Goal: Check status: Check status

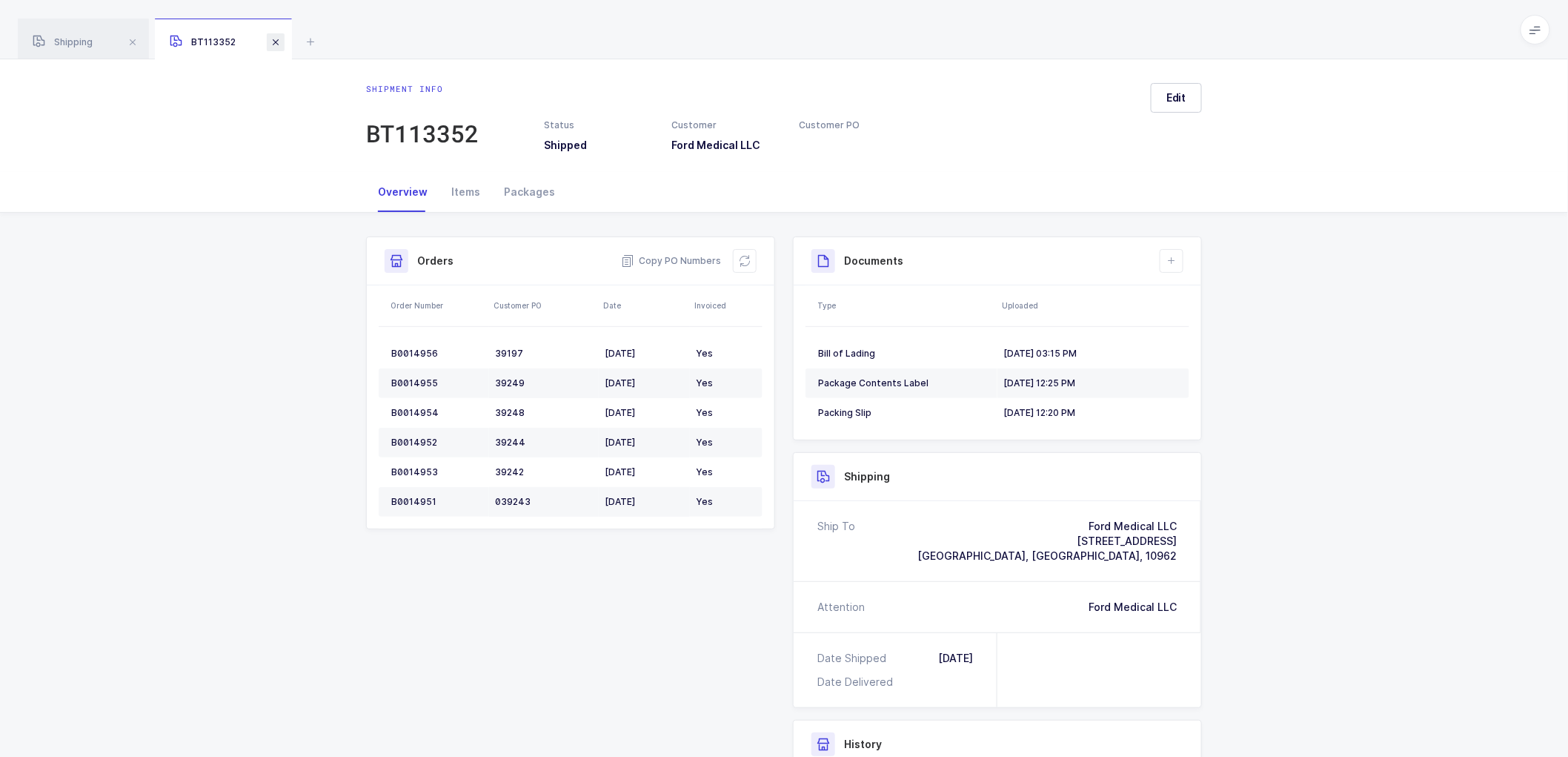
click at [276, 40] on span at bounding box center [275, 42] width 18 height 18
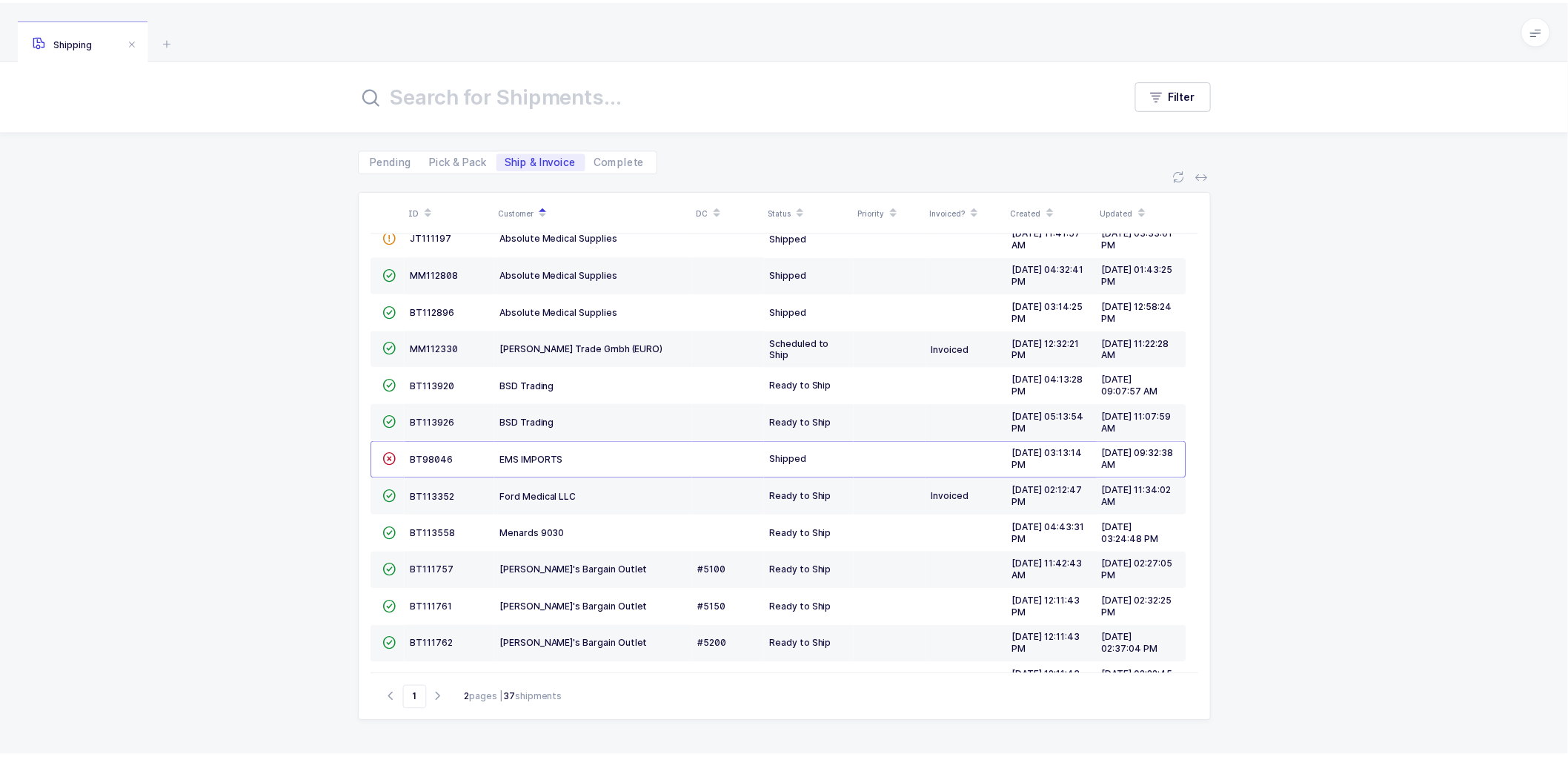
scroll to position [212, 0]
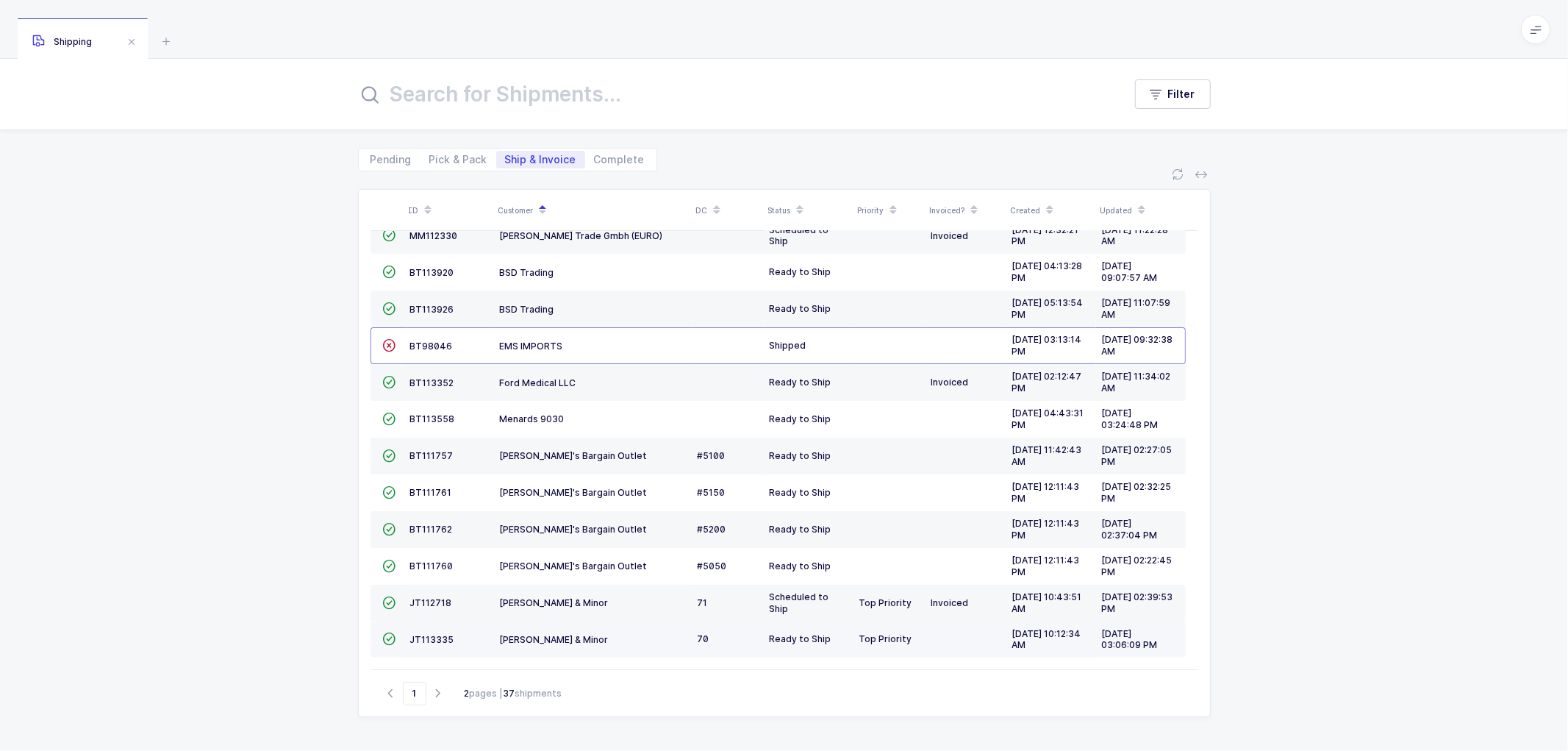
click at [424, 632] on td "JT113335" at bounding box center [449, 639] width 89 height 37
click at [427, 635] on span "JT113335" at bounding box center [431, 639] width 44 height 11
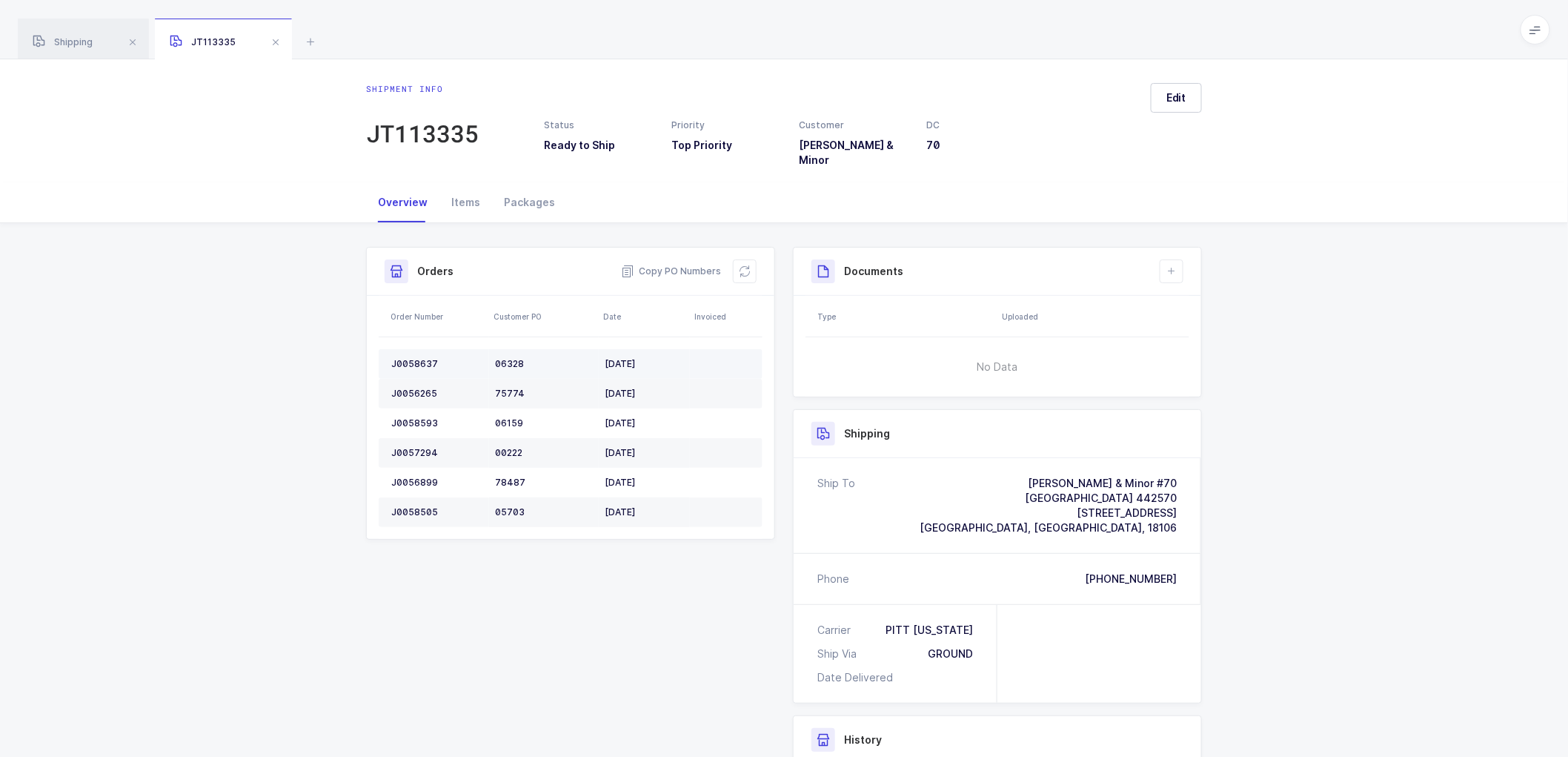
click at [403, 358] on div "J0058637" at bounding box center [437, 364] width 92 height 12
click at [405, 358] on div "J0058637" at bounding box center [437, 364] width 92 height 12
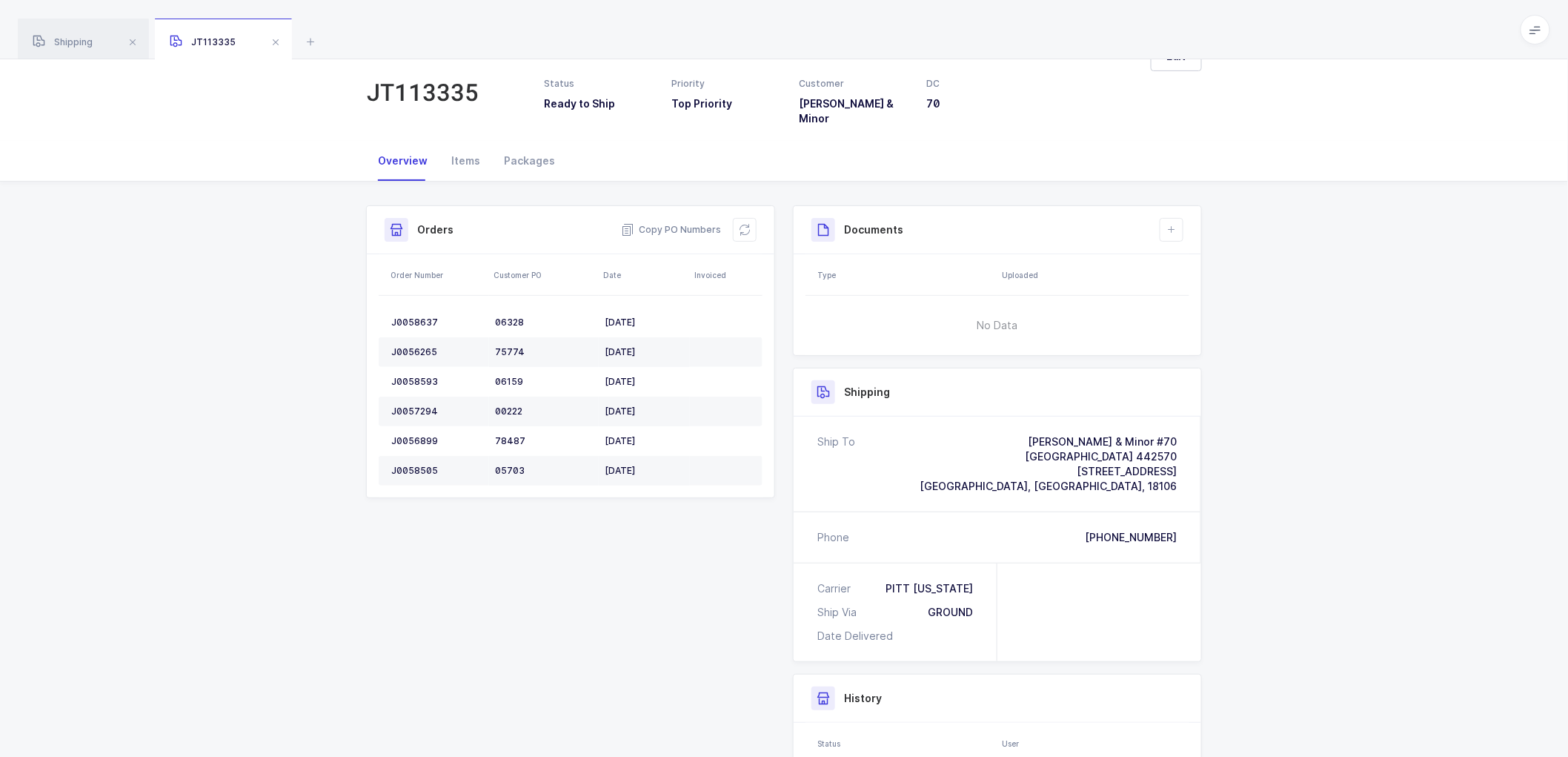
scroll to position [82, 0]
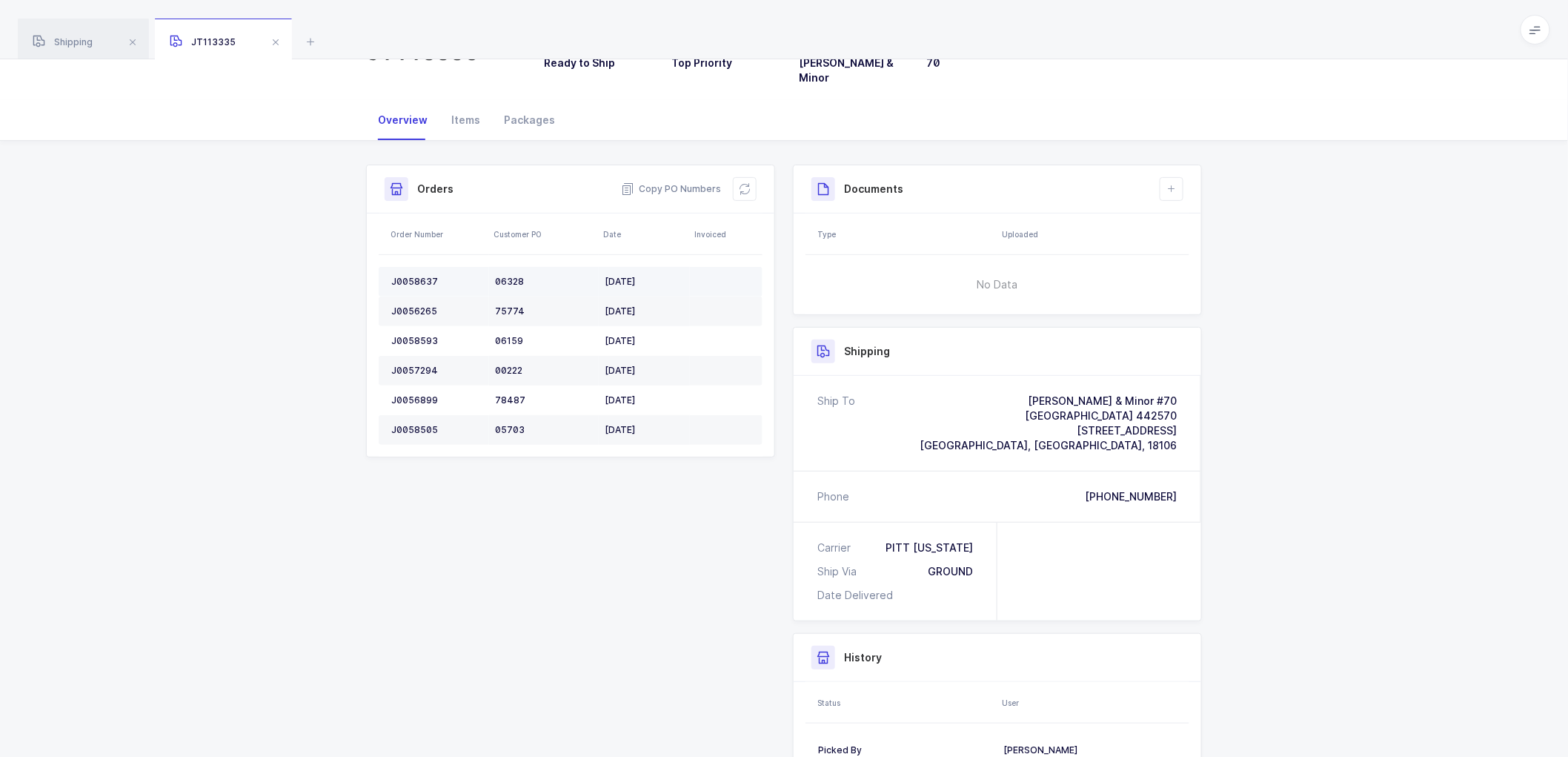
click at [410, 275] on div "J0058637" at bounding box center [437, 281] width 92 height 12
copy div "J0058637"
click at [417, 305] on div "J0056265" at bounding box center [437, 311] width 92 height 12
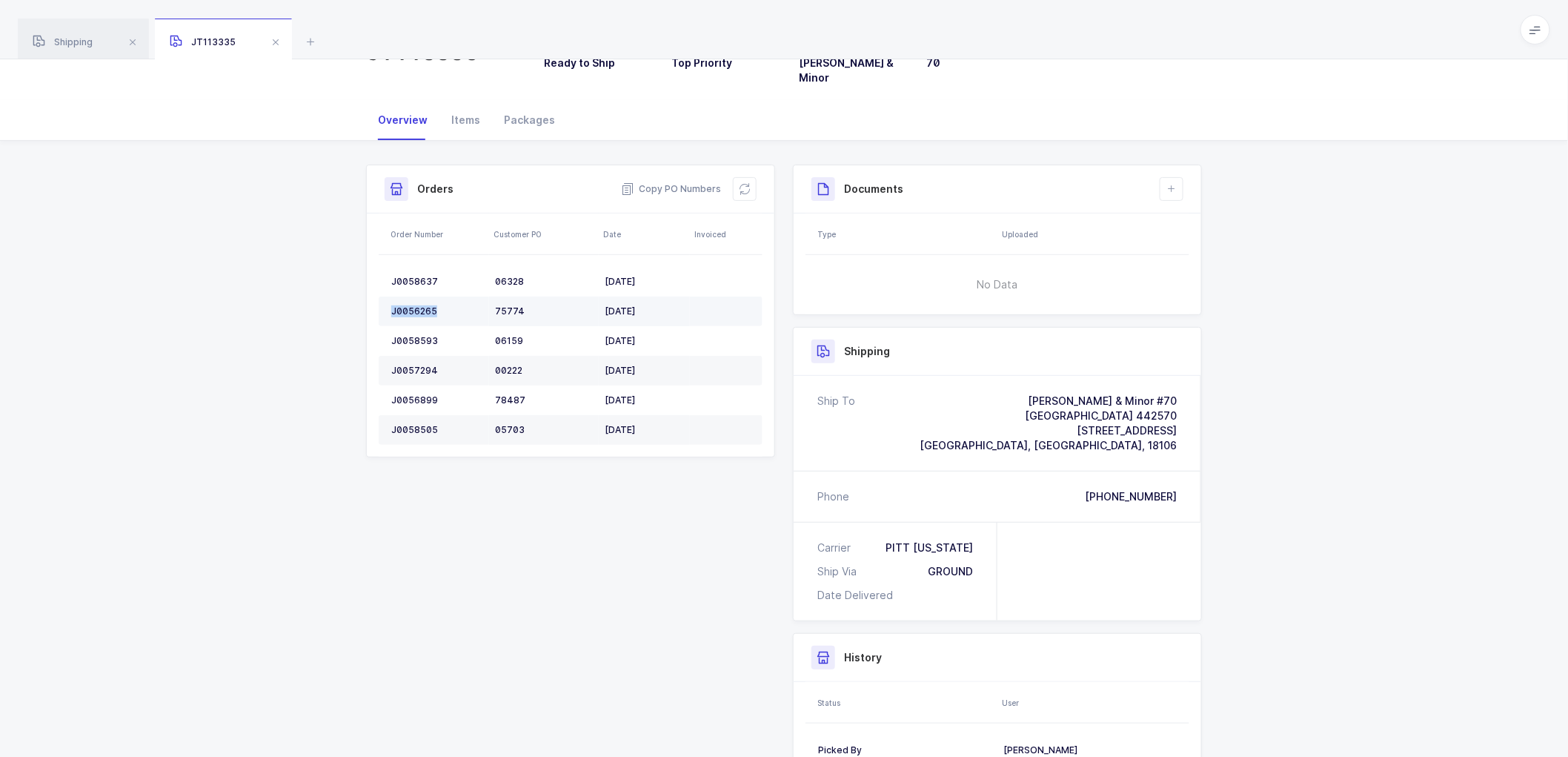
copy div "J0056265"
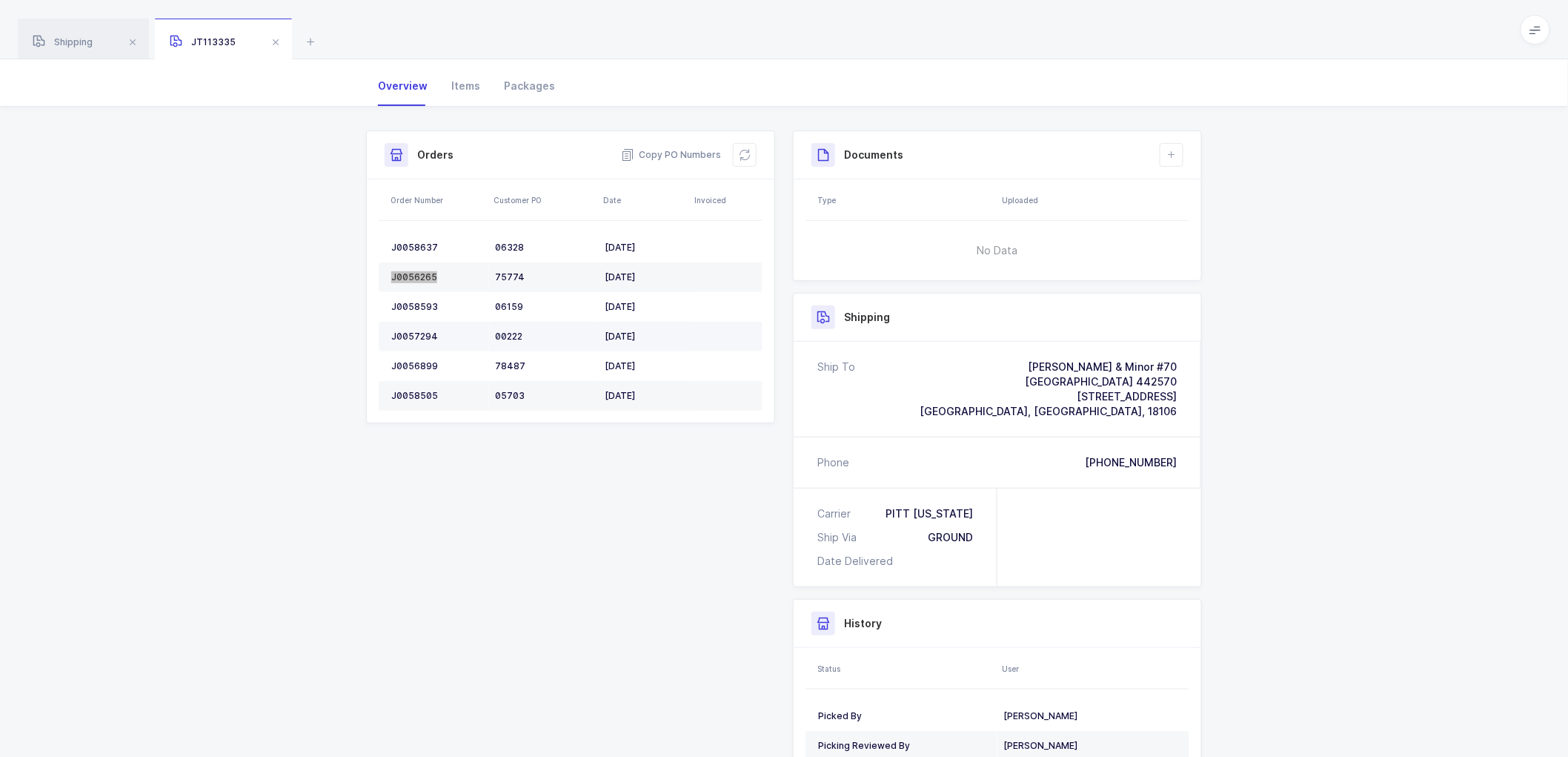
scroll to position [165, 0]
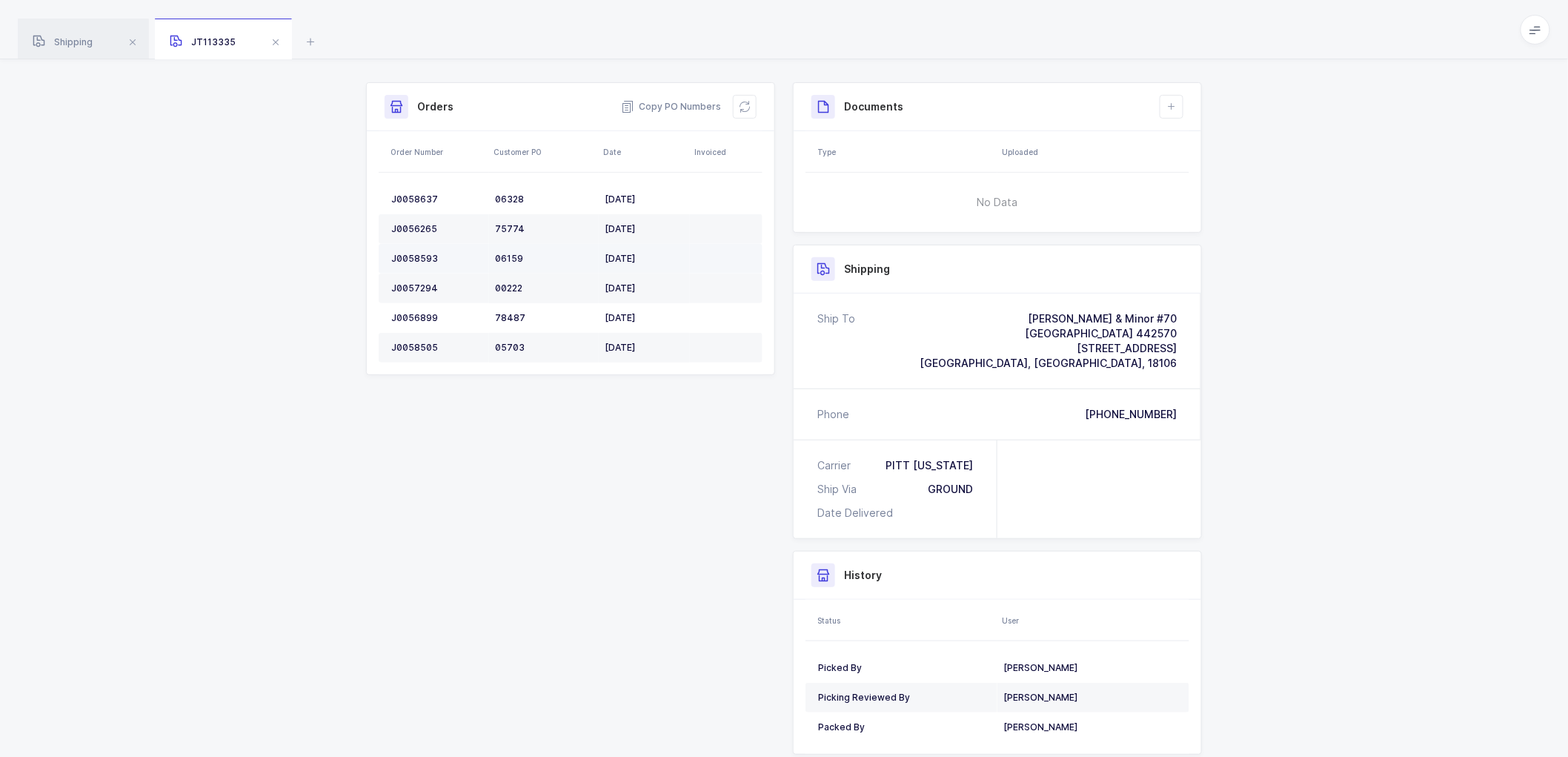
click at [410, 253] on div "J0058593" at bounding box center [437, 258] width 92 height 12
copy div "J0058593"
click at [409, 283] on div "J0057294" at bounding box center [437, 288] width 92 height 12
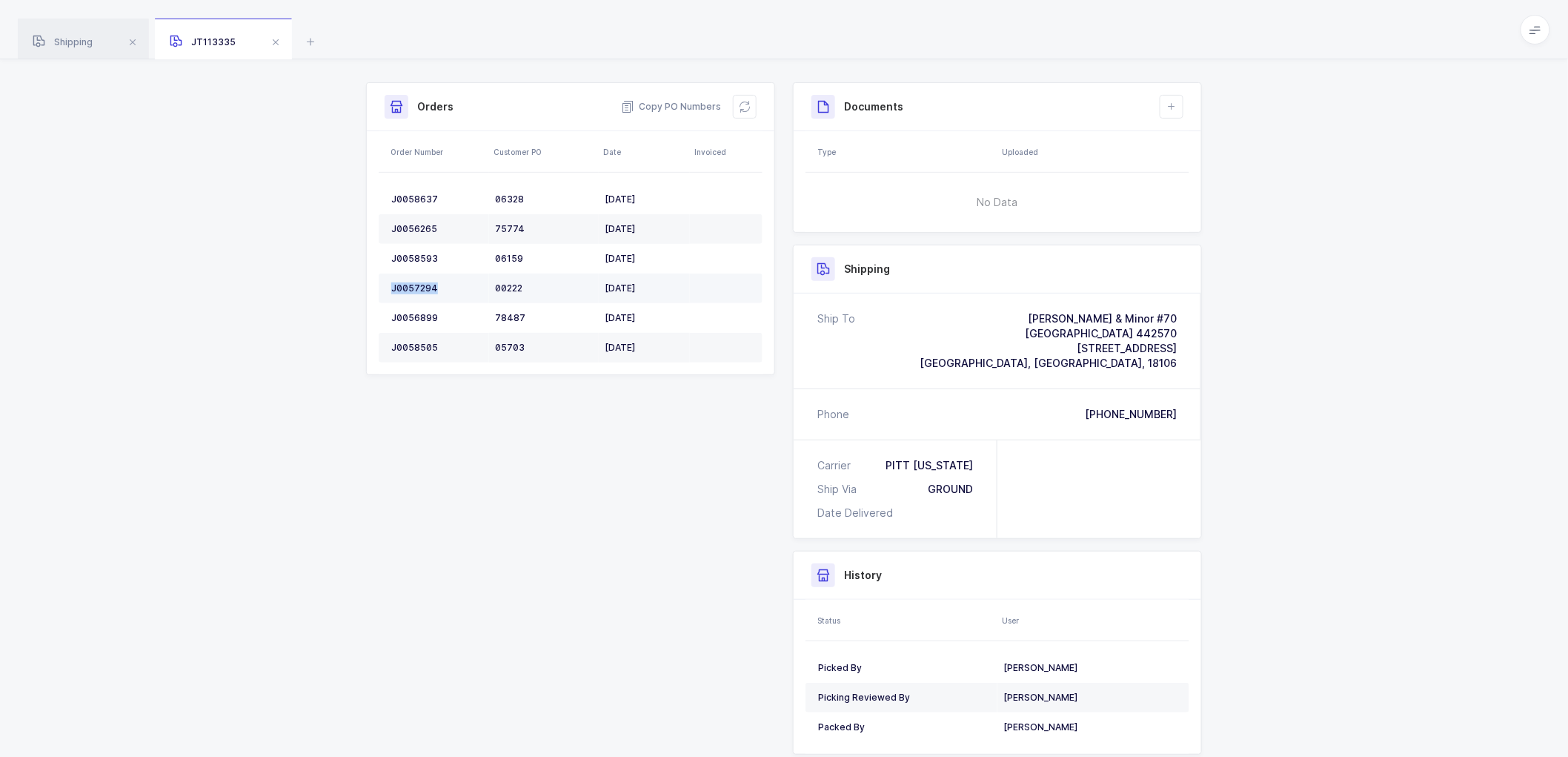
copy div "J0057294"
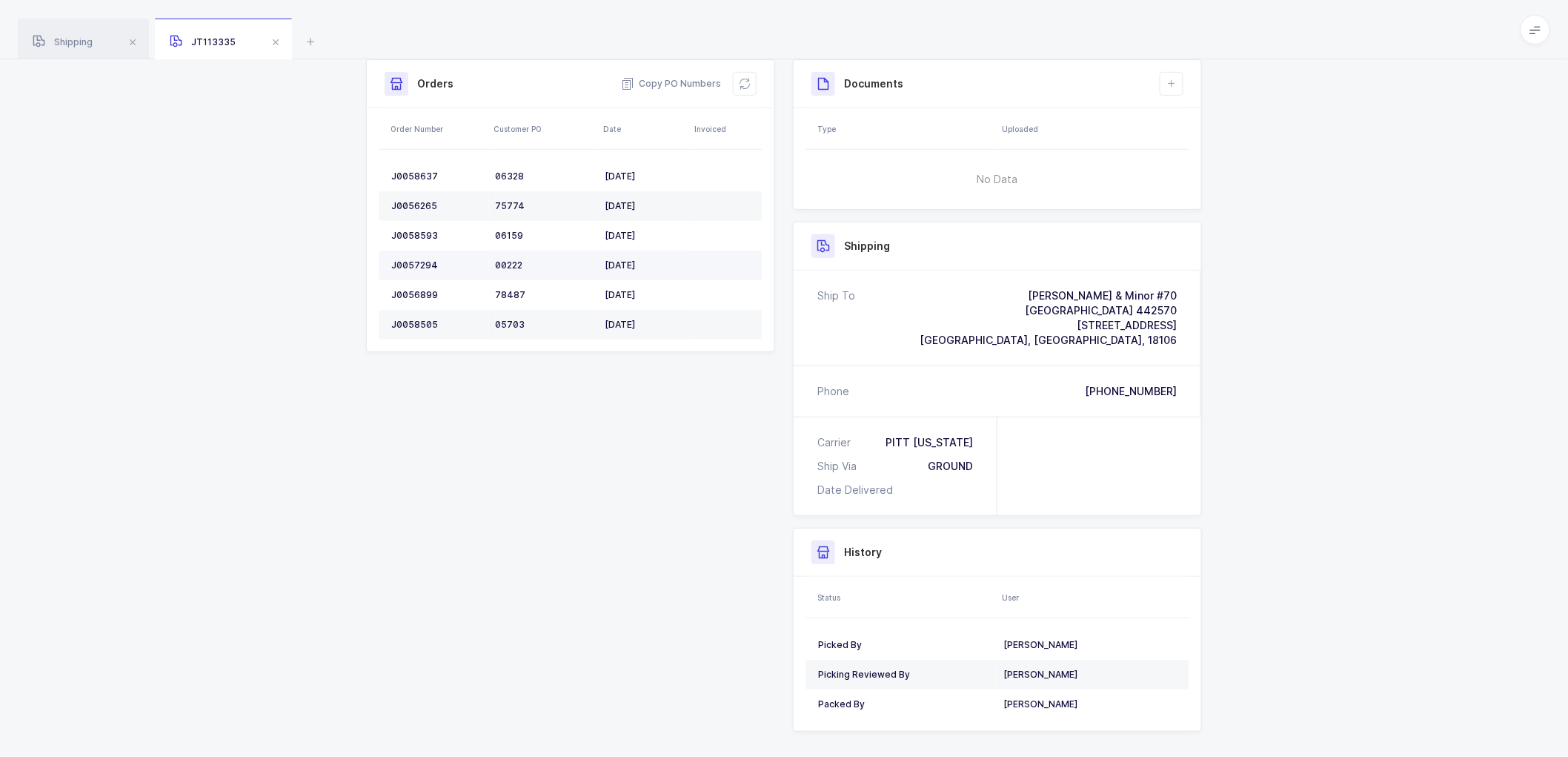
scroll to position [200, 0]
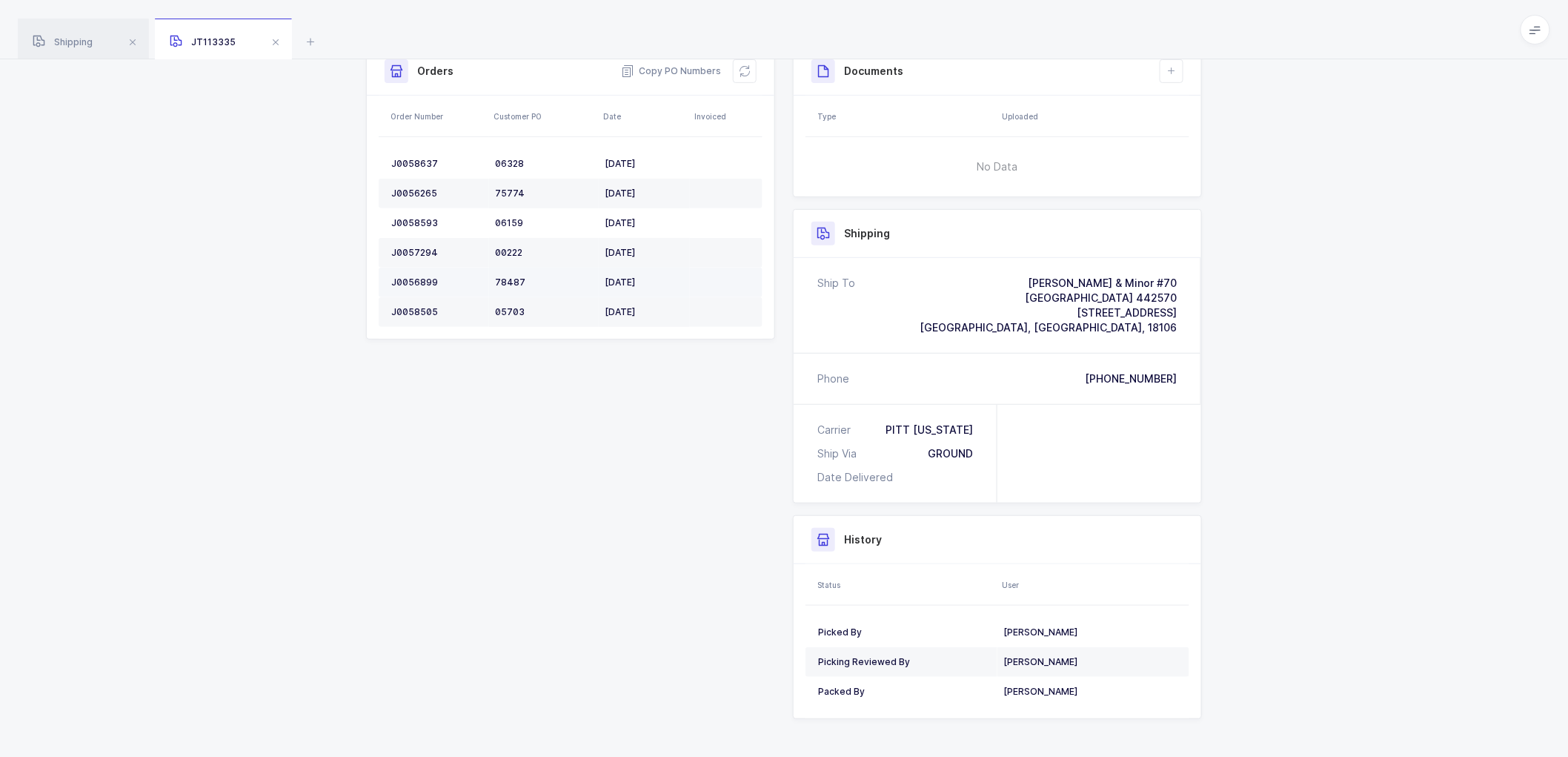
click at [411, 267] on td "J0056899" at bounding box center [434, 282] width 111 height 30
copy div "J0056899"
click at [412, 297] on td "J0058505" at bounding box center [434, 311] width 111 height 30
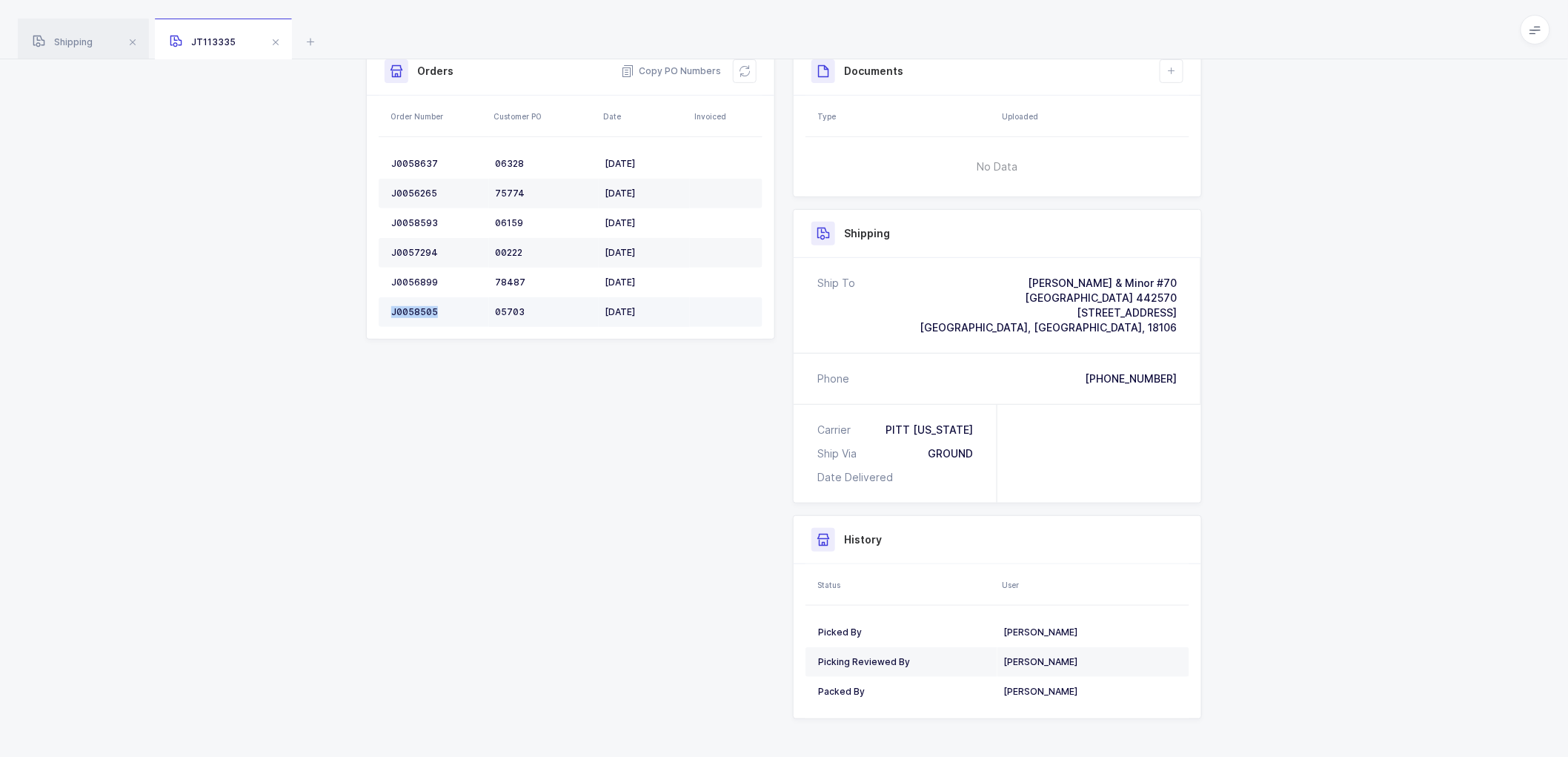
copy div "J0058505"
click at [749, 65] on icon at bounding box center [744, 70] width 12 height 12
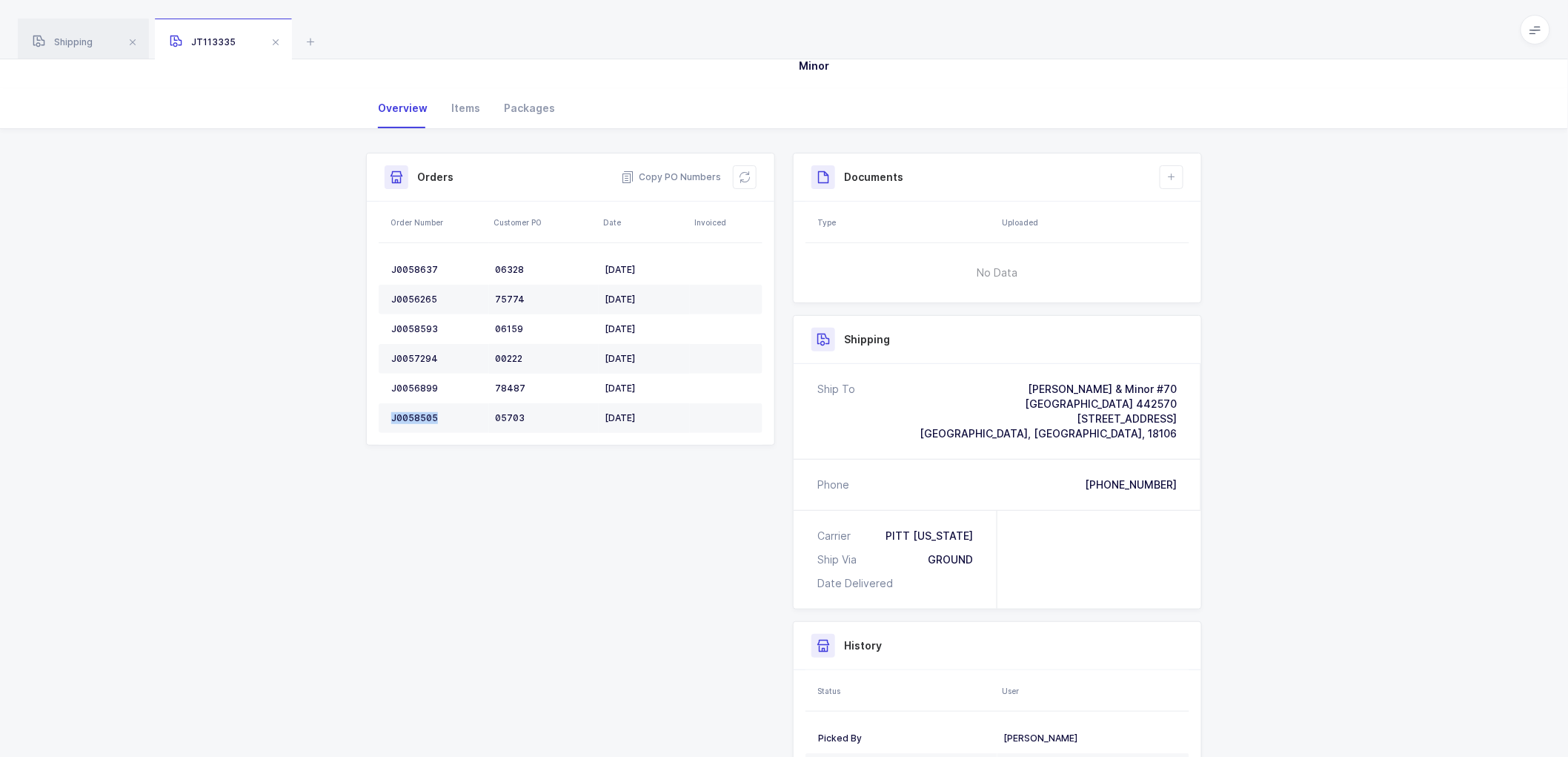
scroll to position [0, 0]
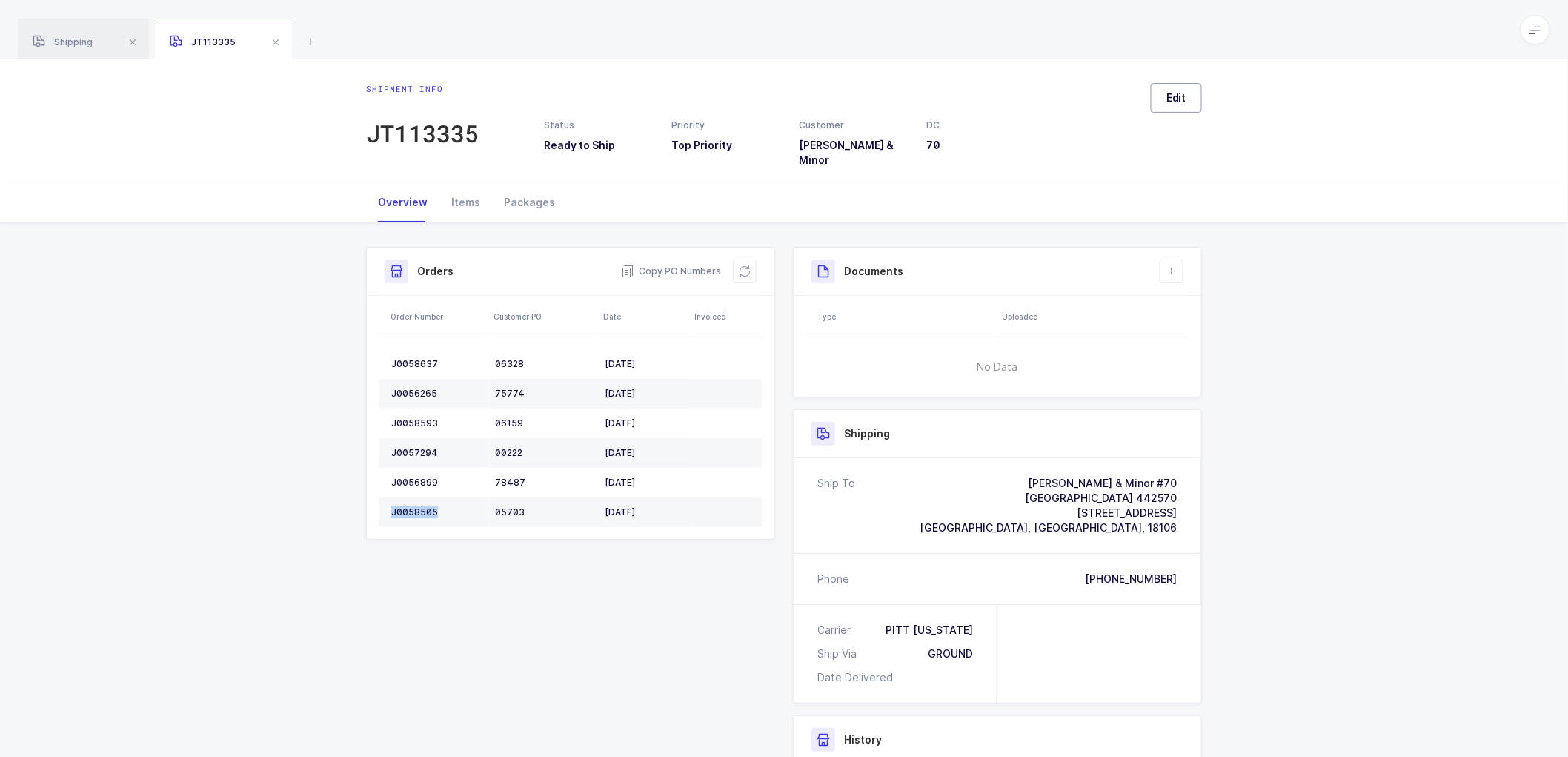
click at [1189, 101] on button "Edit" at bounding box center [1176, 97] width 51 height 30
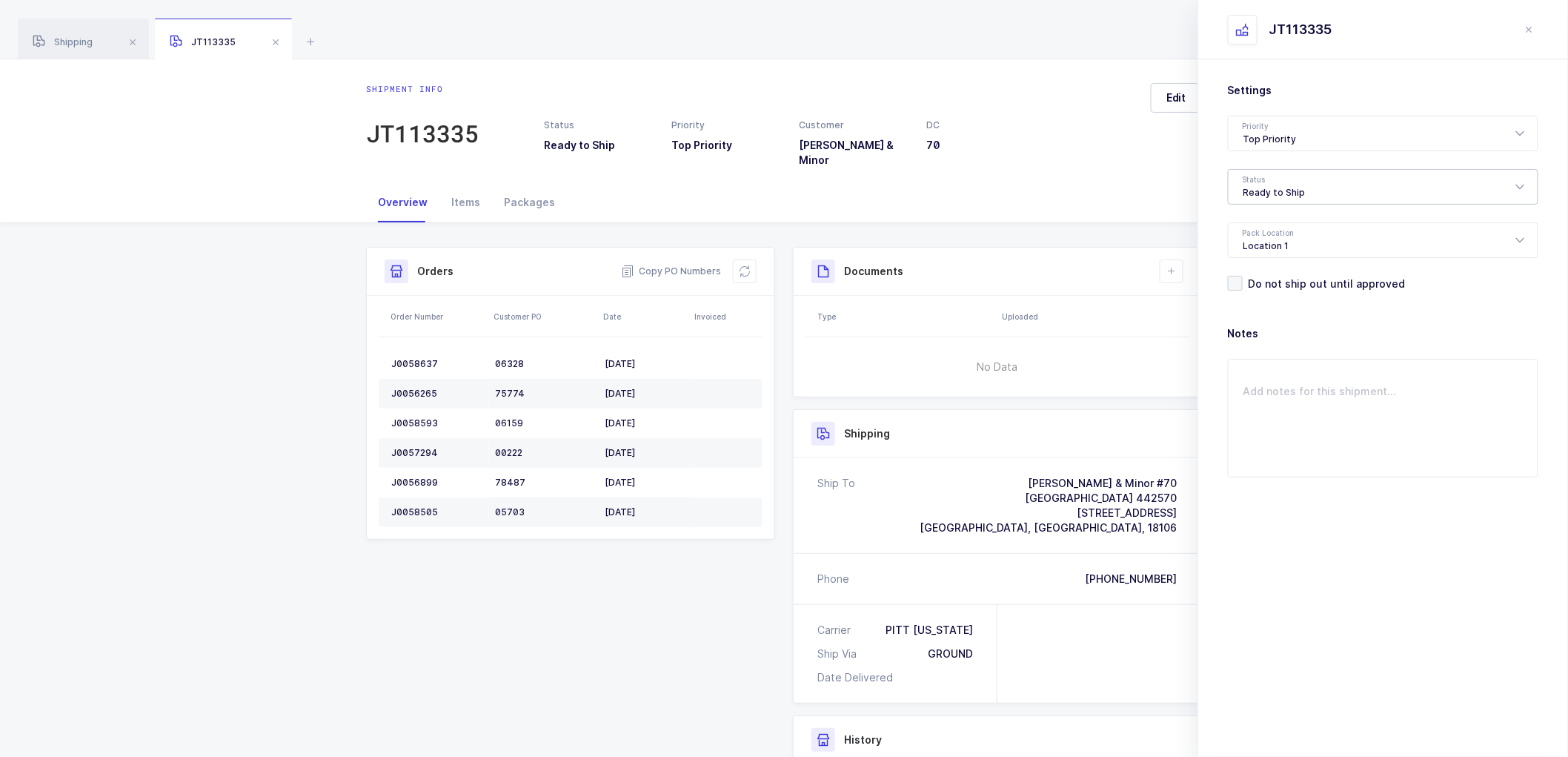
drag, startPoint x: 1218, startPoint y: 183, endPoint x: 1311, endPoint y: 197, distance: 94.0
click at [1222, 183] on div "Settings Priority Top Priority Rush Overnight Top Priority Status Ready to Ship…" at bounding box center [1383, 328] width 370 height 536
click at [1278, 178] on div "Ready to Ship" at bounding box center [1383, 187] width 311 height 36
click at [1277, 275] on span "Scheduled to Ship" at bounding box center [1291, 277] width 95 height 13
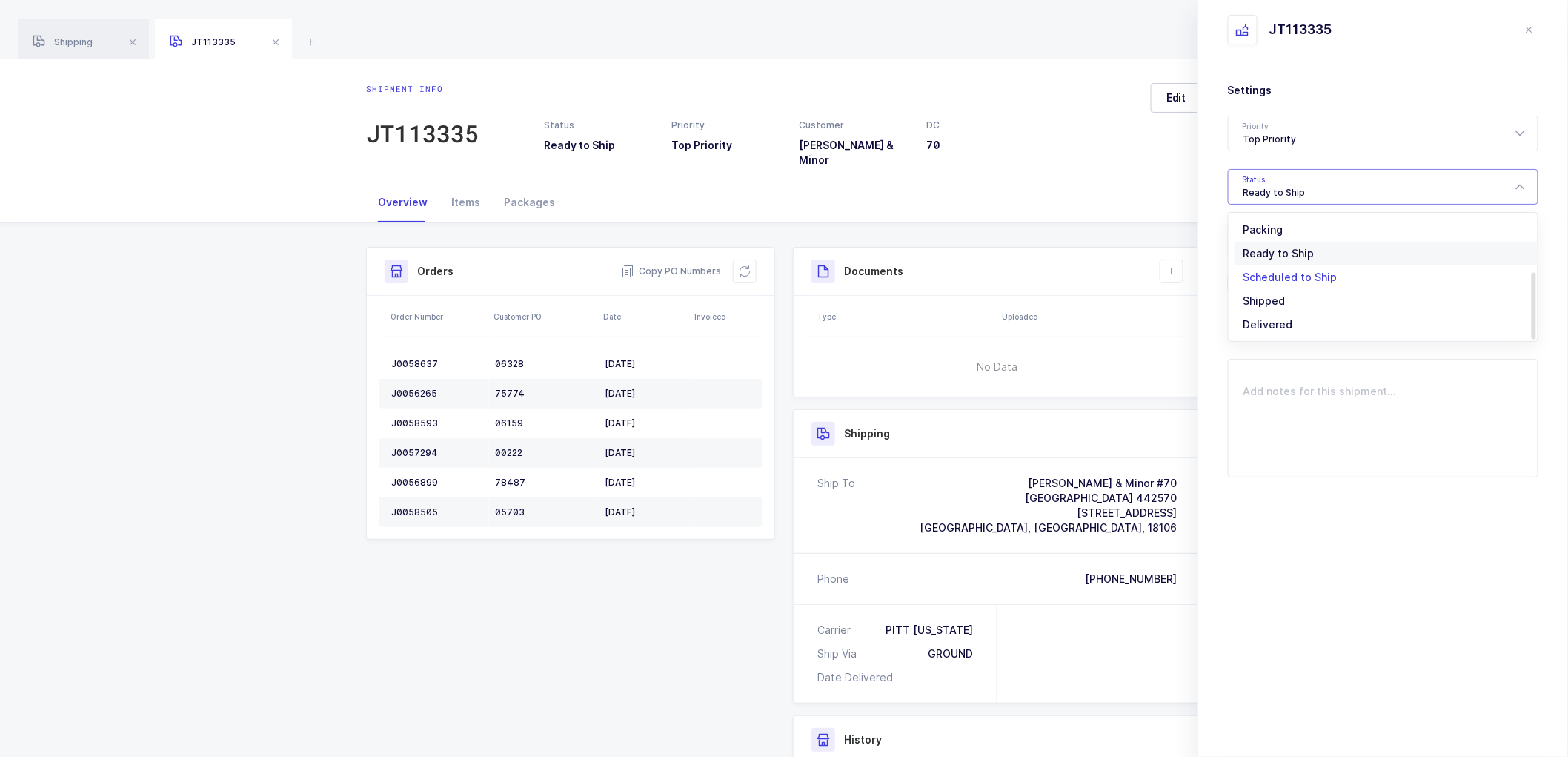
type input "Scheduled to Ship"
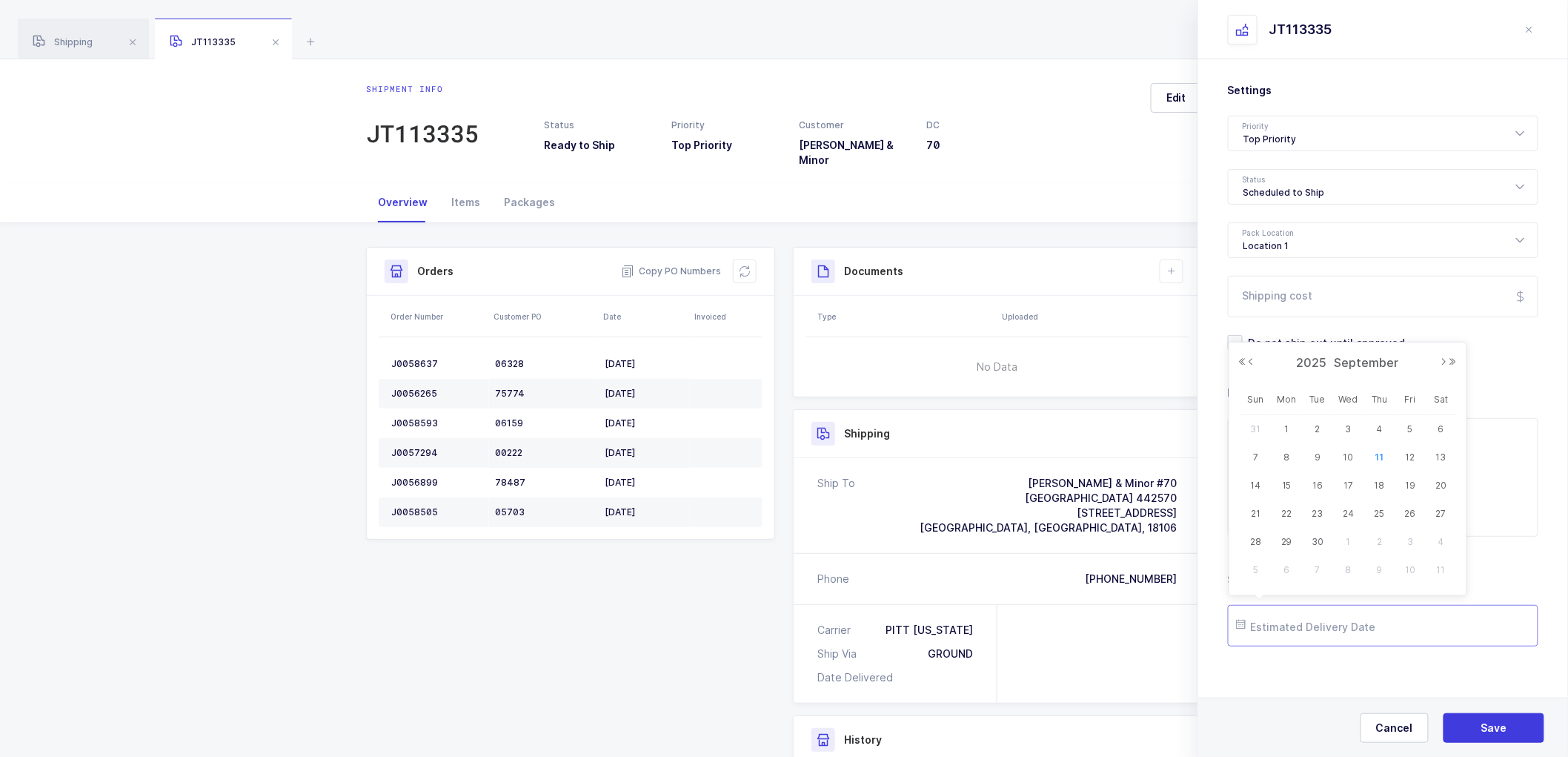
click at [1283, 623] on input "text" at bounding box center [1383, 626] width 311 height 41
click at [1410, 455] on span "12" at bounding box center [1410, 457] width 18 height 18
type input "[DATE]"
click at [1167, 266] on icon at bounding box center [1171, 271] width 12 height 12
click at [1189, 304] on li "Create Document" at bounding box center [1221, 303] width 111 height 23
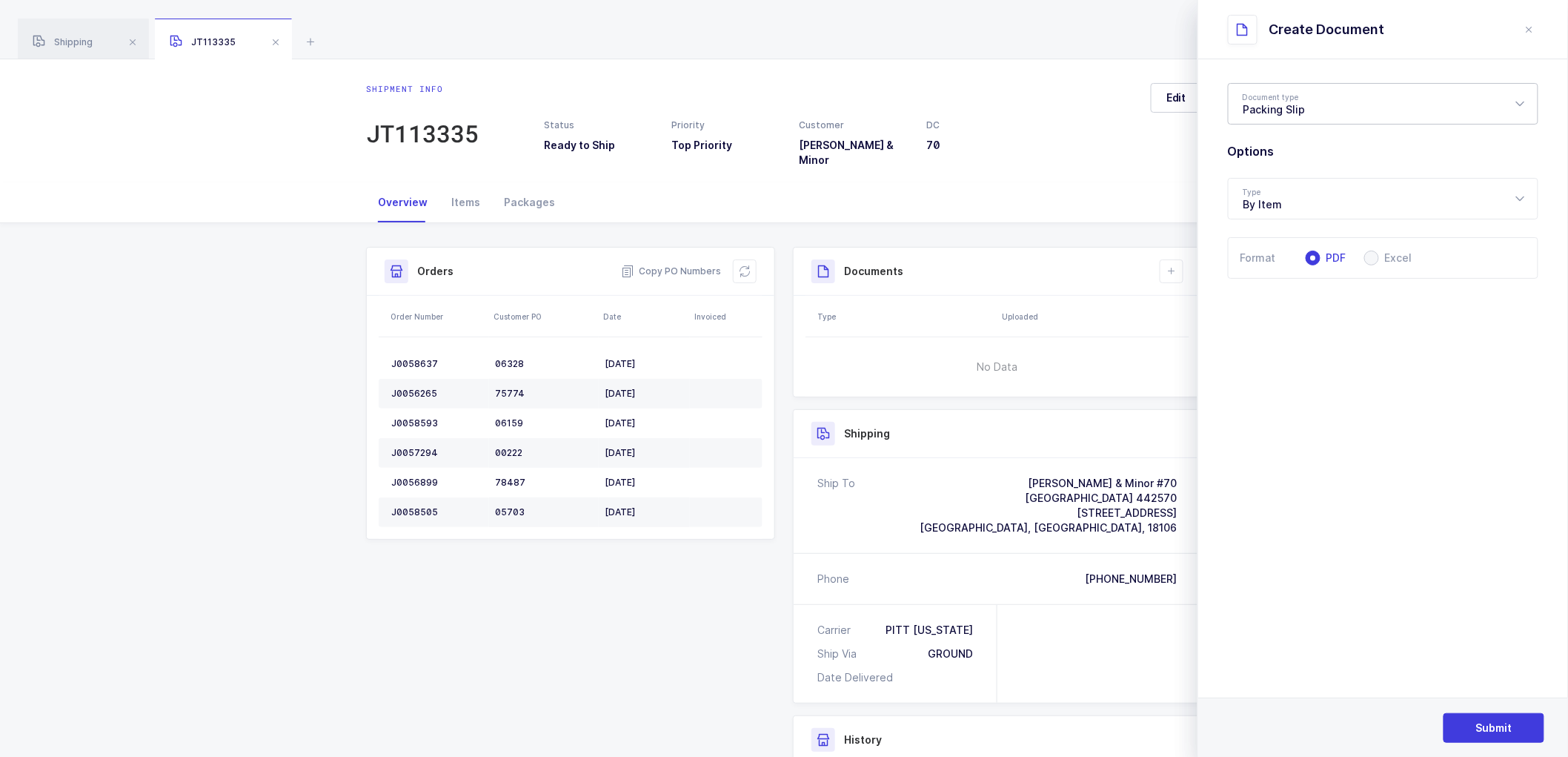
click at [1294, 97] on div "Packing Slip" at bounding box center [1383, 104] width 311 height 41
click at [1282, 172] on span "Package Contents Label" at bounding box center [1306, 176] width 125 height 13
type input "Package Contents Label"
click at [1488, 722] on span "Submit" at bounding box center [1494, 727] width 36 height 14
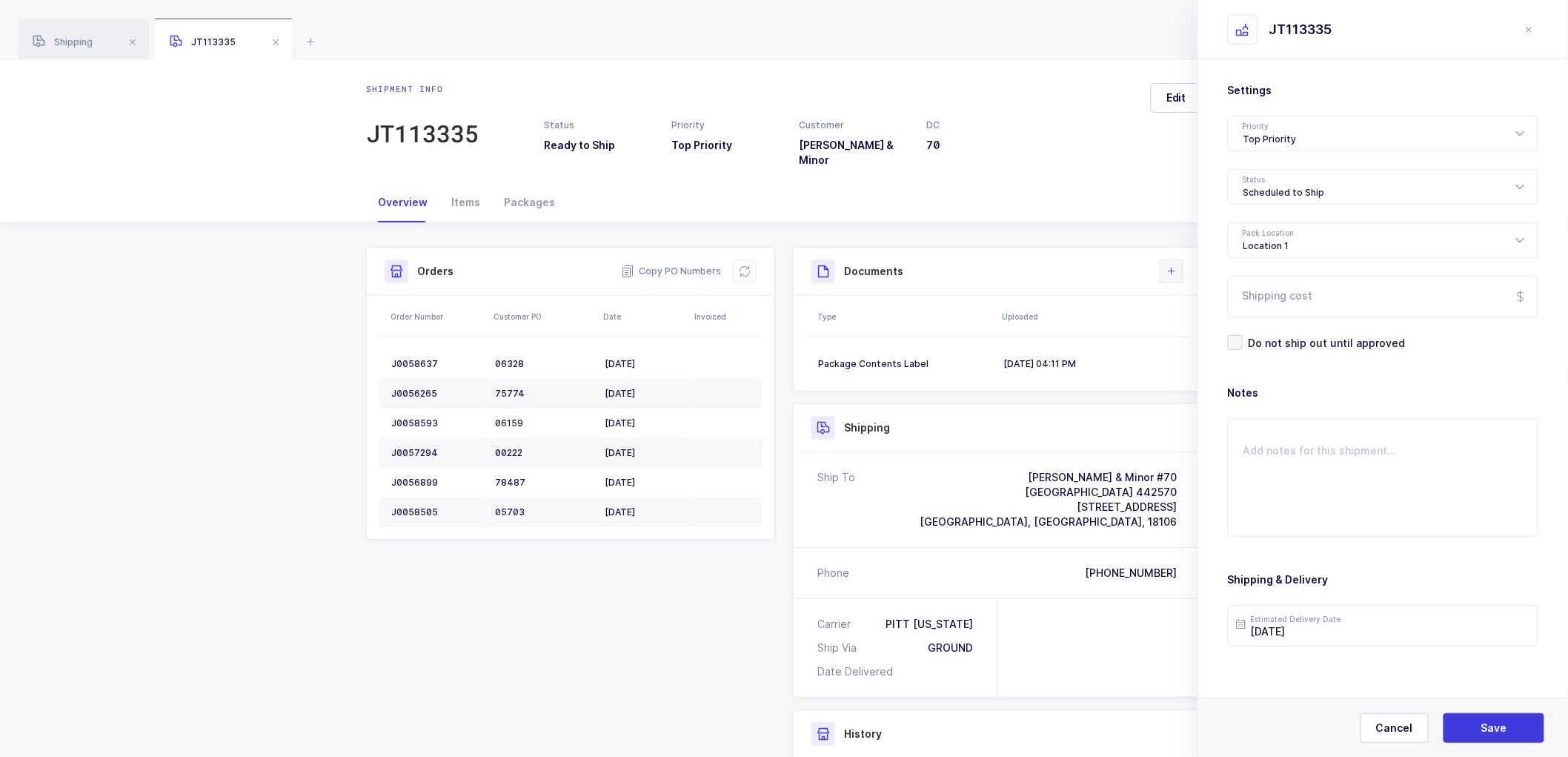
click at [1176, 266] on icon at bounding box center [1171, 271] width 12 height 12
click at [1199, 306] on li "Create Document" at bounding box center [1221, 303] width 111 height 23
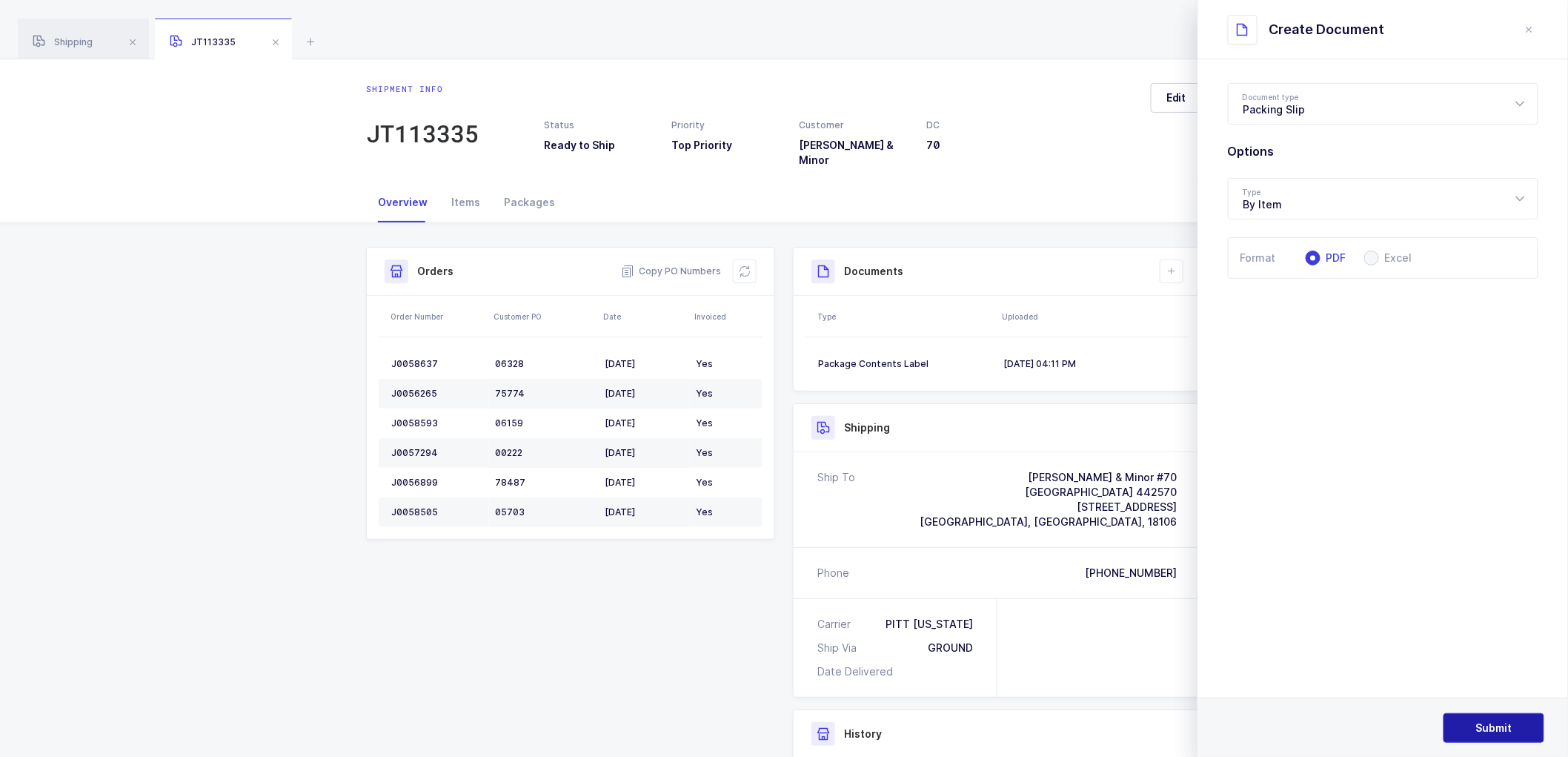
click at [1479, 728] on span "Submit" at bounding box center [1494, 727] width 36 height 14
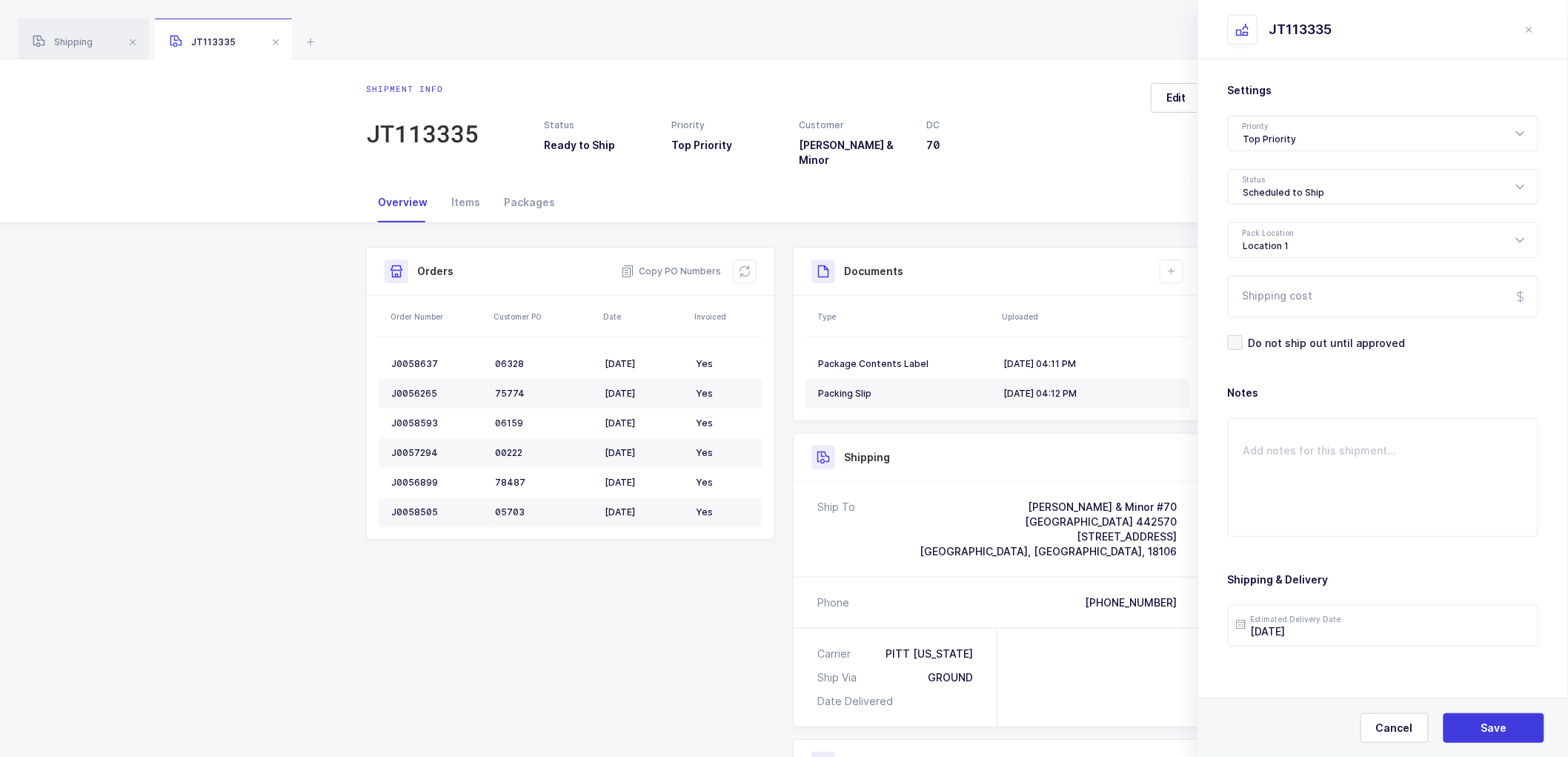
click at [656, 593] on div "Shipment Info Shipment Number JT113335 Status Ready to Ship Priority Top Priori…" at bounding box center [784, 600] width 853 height 707
click at [1503, 724] on span "Save" at bounding box center [1494, 727] width 26 height 14
click at [61, 39] on span "Shipping" at bounding box center [62, 41] width 60 height 11
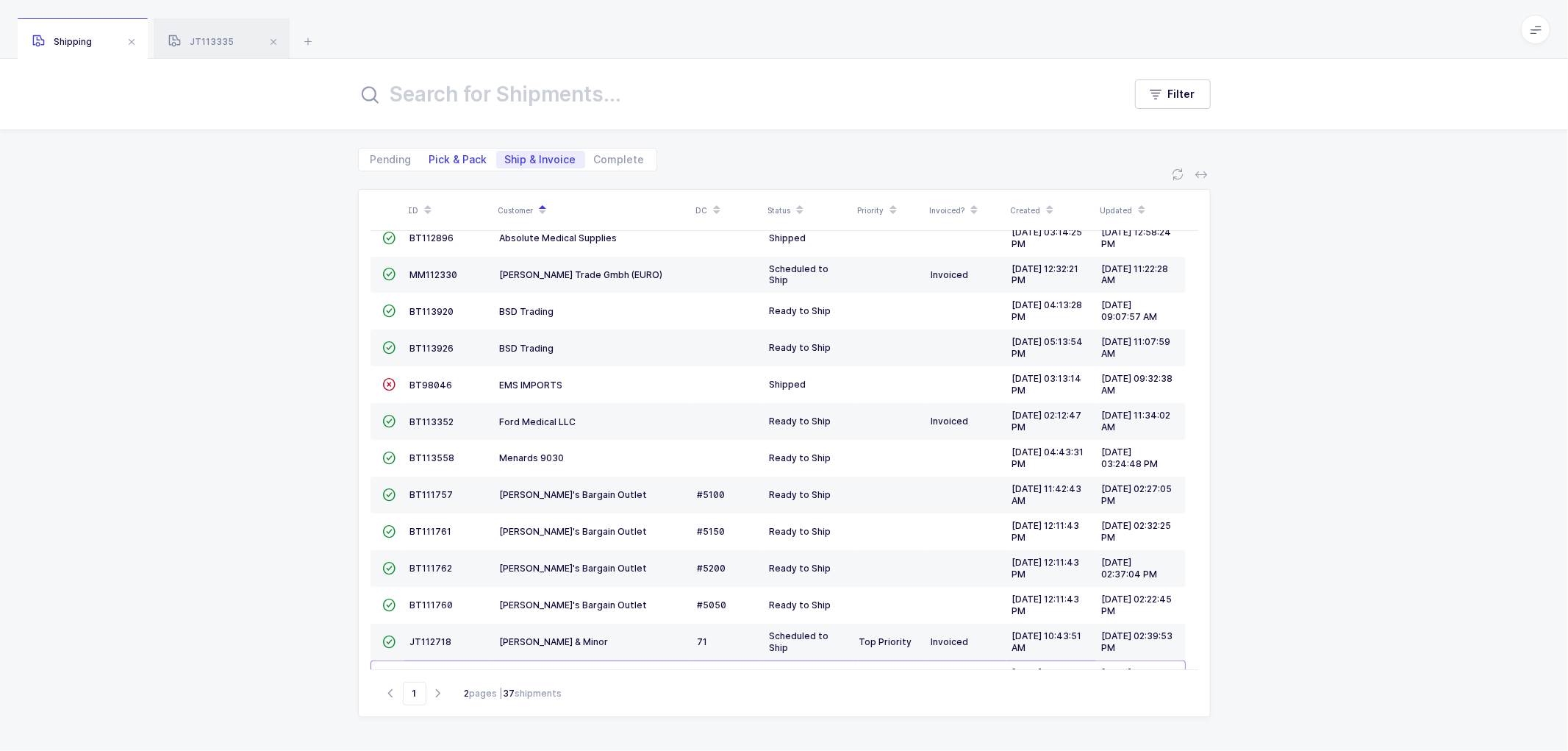
click at [453, 157] on span "Pick & Pack" at bounding box center [458, 160] width 58 height 11
click at [430, 157] on input "Pick & Pack" at bounding box center [425, 155] width 10 height 10
radio input "true"
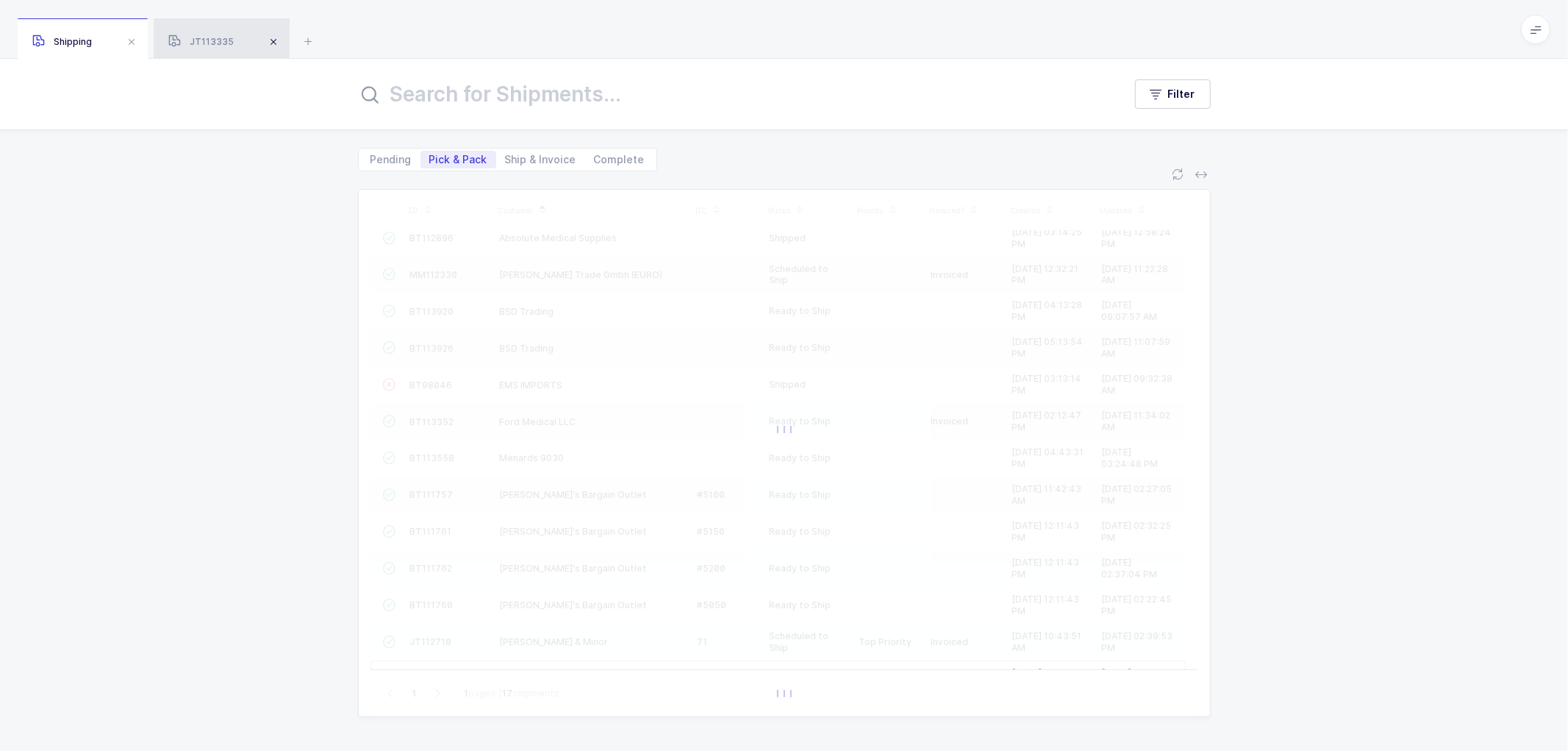
click at [269, 40] on span at bounding box center [273, 42] width 18 height 18
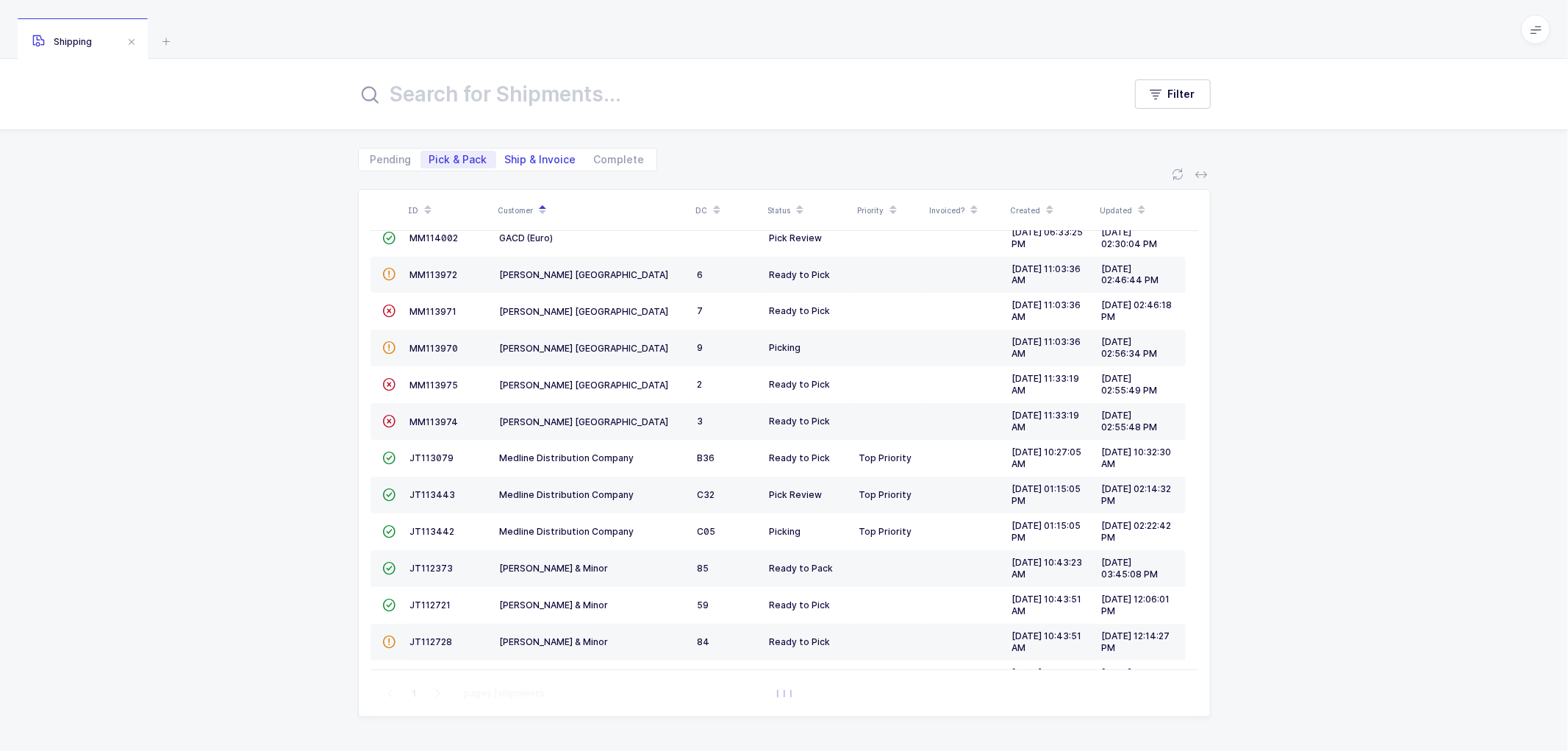
click at [531, 156] on span "Ship & Invoice" at bounding box center [541, 160] width 71 height 11
click at [505, 156] on input "Ship & Invoice" at bounding box center [501, 155] width 10 height 10
radio input "true"
radio input "false"
